Goal: Transaction & Acquisition: Purchase product/service

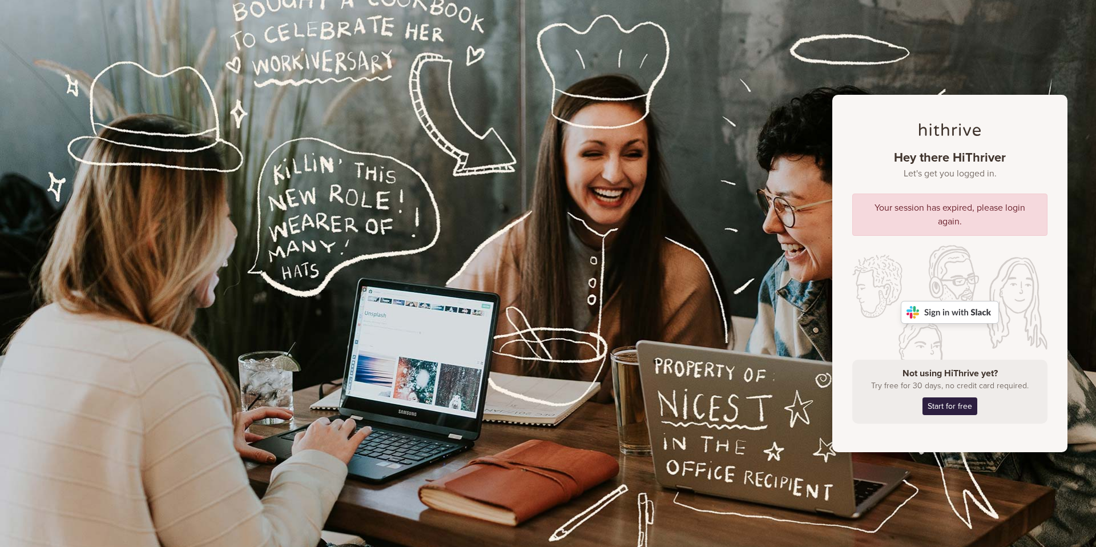
click at [946, 312] on img at bounding box center [949, 312] width 98 height 23
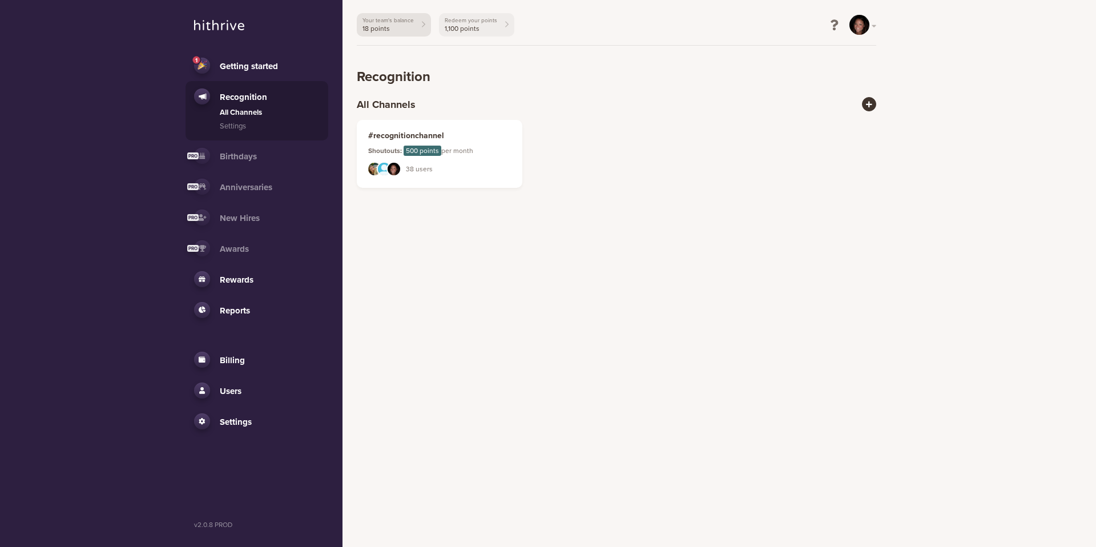
click at [414, 29] on link "Your team's balance 18 points" at bounding box center [394, 24] width 74 height 23
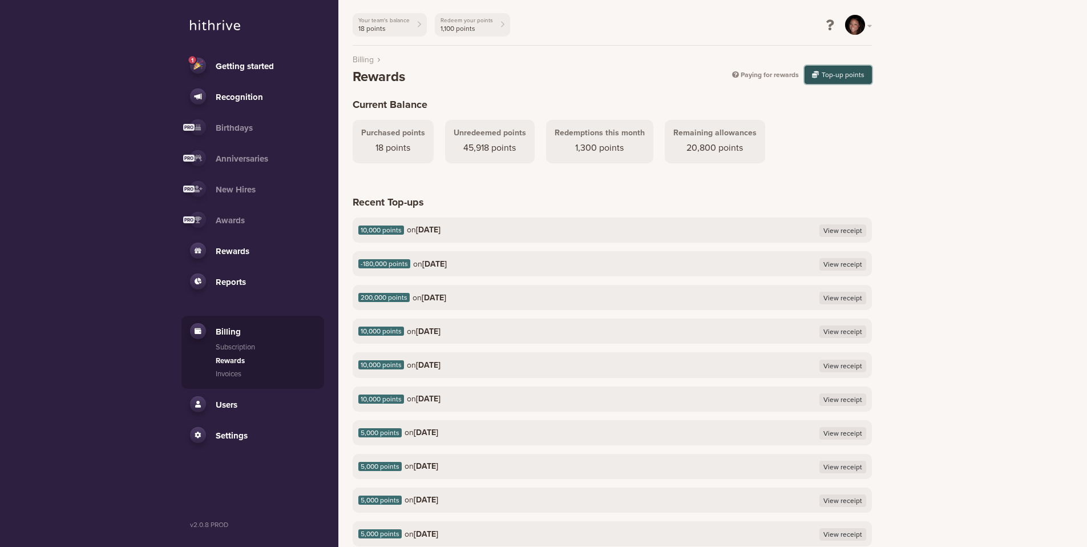
click at [833, 73] on button "Top-up points" at bounding box center [838, 75] width 67 height 18
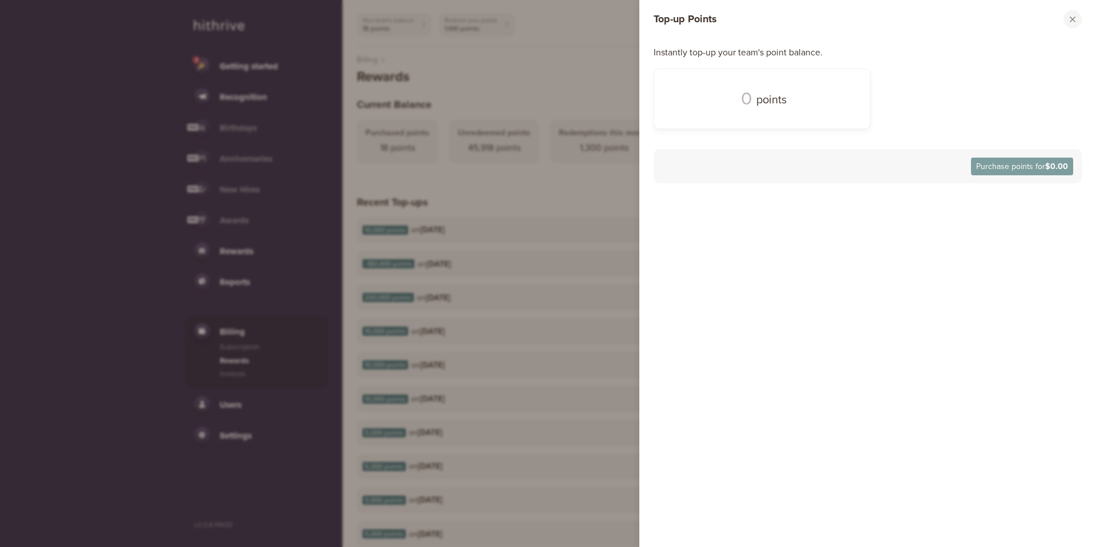
click at [737, 98] on div "points" at bounding box center [761, 98] width 187 height 31
click at [745, 102] on span at bounding box center [762, 98] width 48 height 31
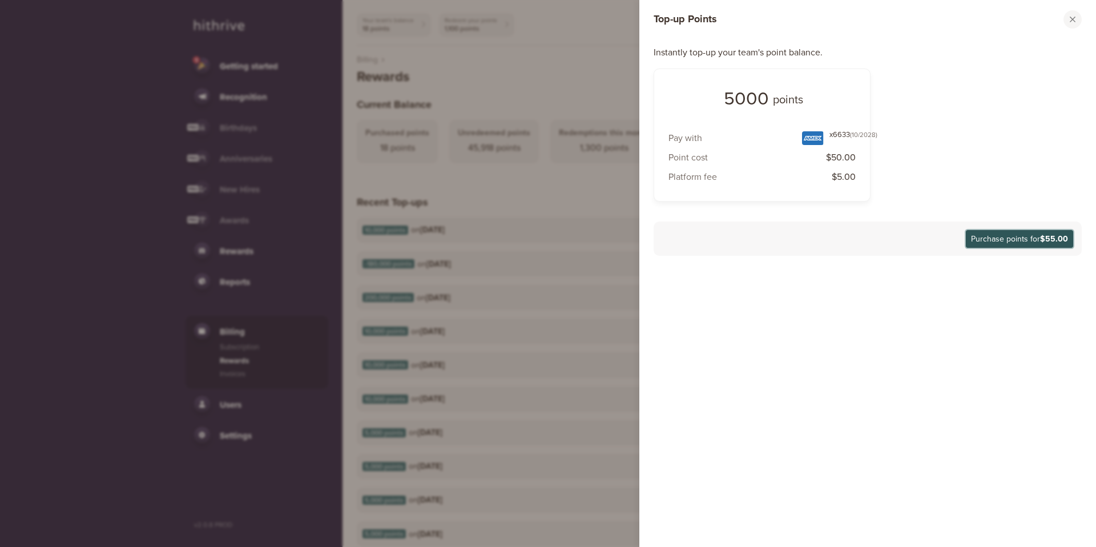
click at [1008, 241] on button "Purchase points for $55.00" at bounding box center [1018, 239] width 107 height 18
